Goal: Task Accomplishment & Management: Complete application form

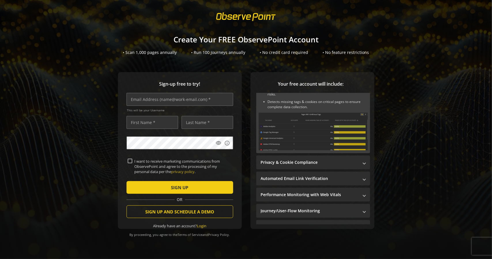
scroll to position [32, 0]
click at [300, 164] on mat-expansion-panel-header "Privacy & Cookie Compliance" at bounding box center [313, 163] width 114 height 14
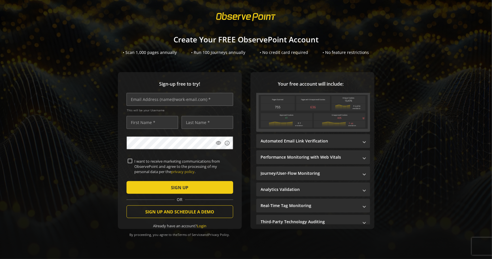
scroll to position [86, 0]
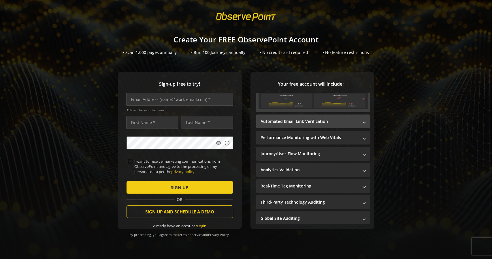
click at [298, 122] on mat-expansion-panel-header "Automated Email Link Verification" at bounding box center [313, 122] width 114 height 14
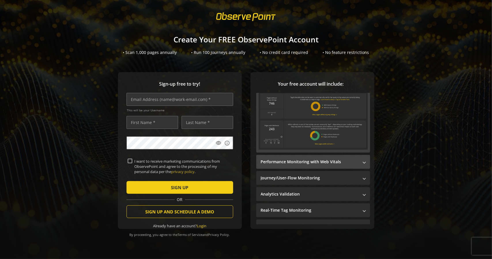
click at [295, 159] on mat-panel-title "Performance Monitoring with Web Vitals" at bounding box center [310, 162] width 98 height 6
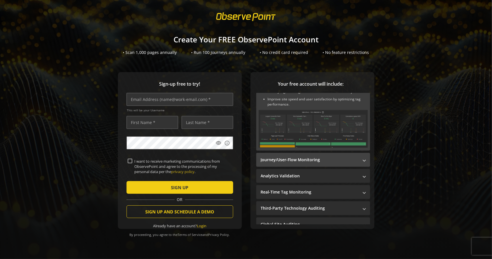
click at [295, 161] on mat-panel-title "Journey/User-Flow Monitoring" at bounding box center [310, 160] width 98 height 6
